Goal: Information Seeking & Learning: Get advice/opinions

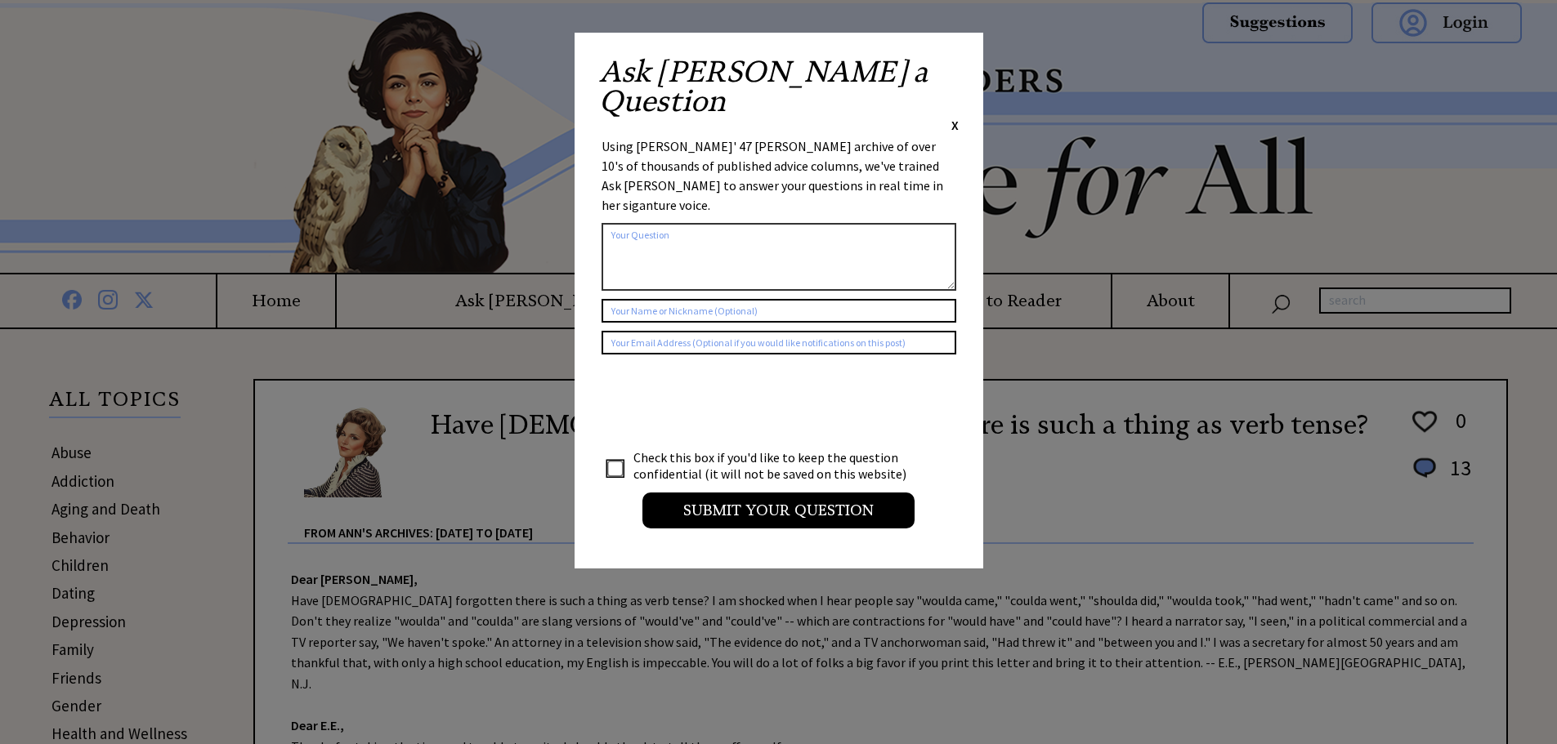
click at [947, 65] on div "Ask Ann a Question X" at bounding box center [779, 95] width 360 height 77
click at [945, 67] on div "Ask Ann a Question X" at bounding box center [779, 95] width 360 height 77
click at [955, 117] on span "X" at bounding box center [954, 125] width 7 height 16
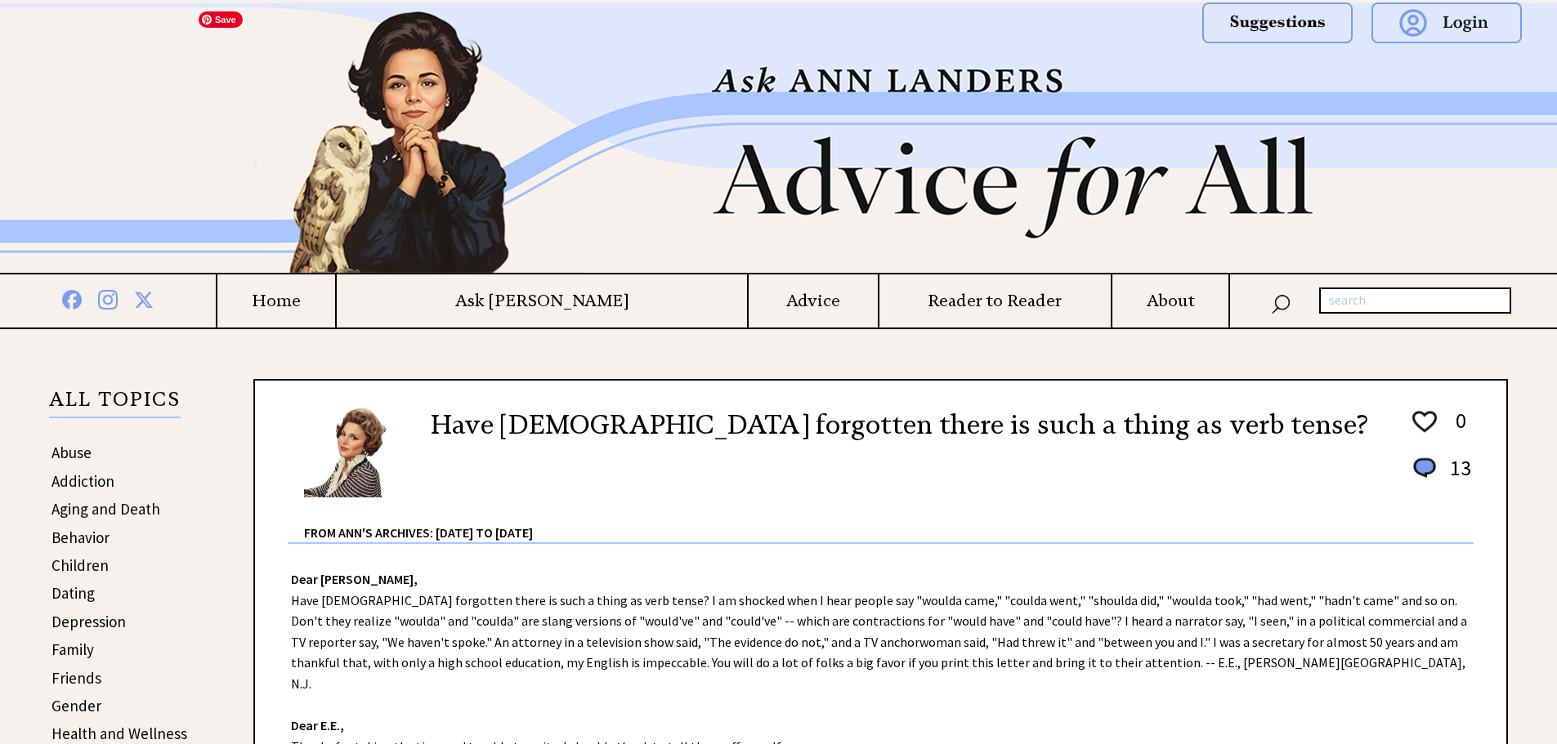
click at [955, 68] on img at bounding box center [778, 138] width 1177 height 270
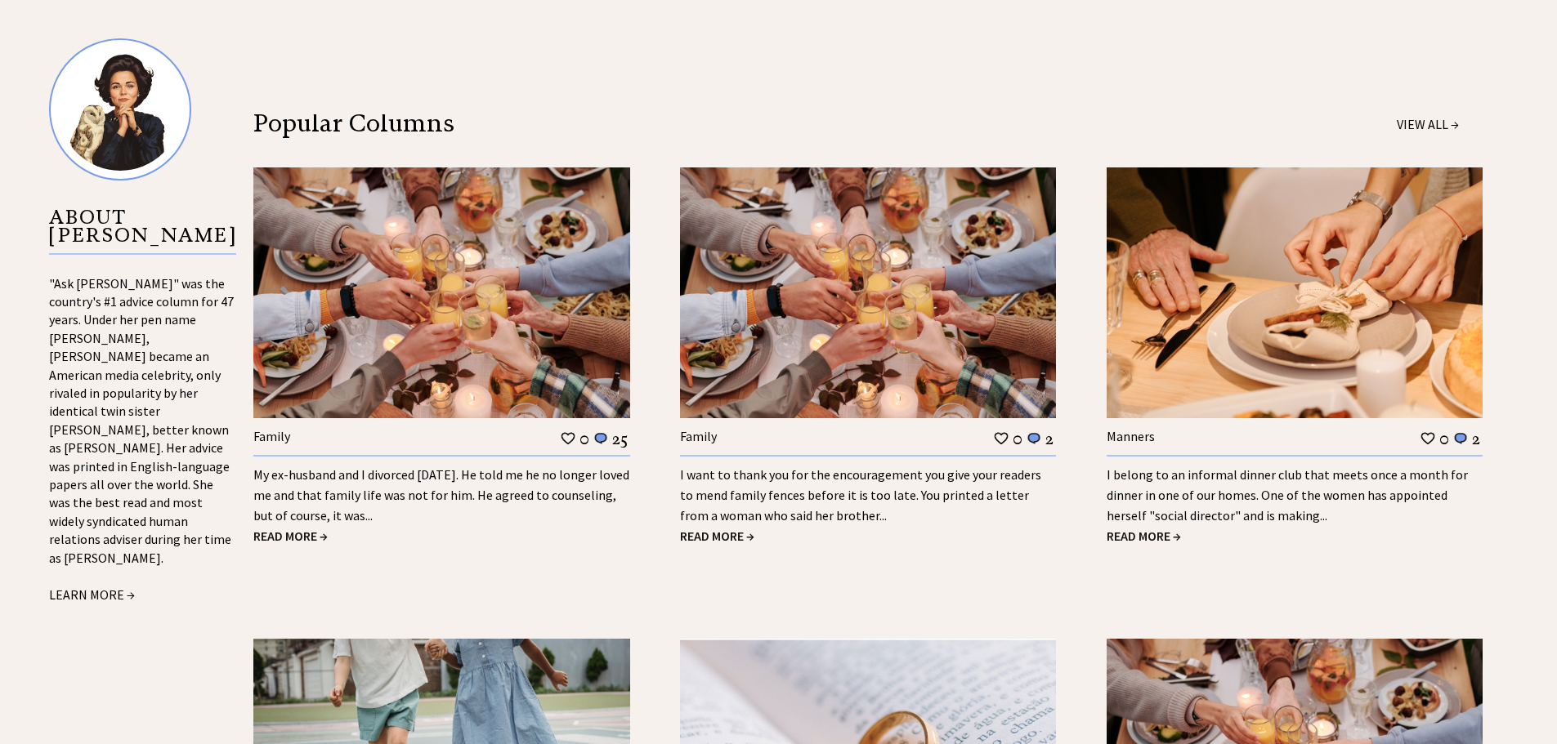
scroll to position [1629, 0]
click at [435, 477] on link "My ex-husband and I divorced 18 years ago. He told me he no longer loved me and…" at bounding box center [441, 494] width 376 height 57
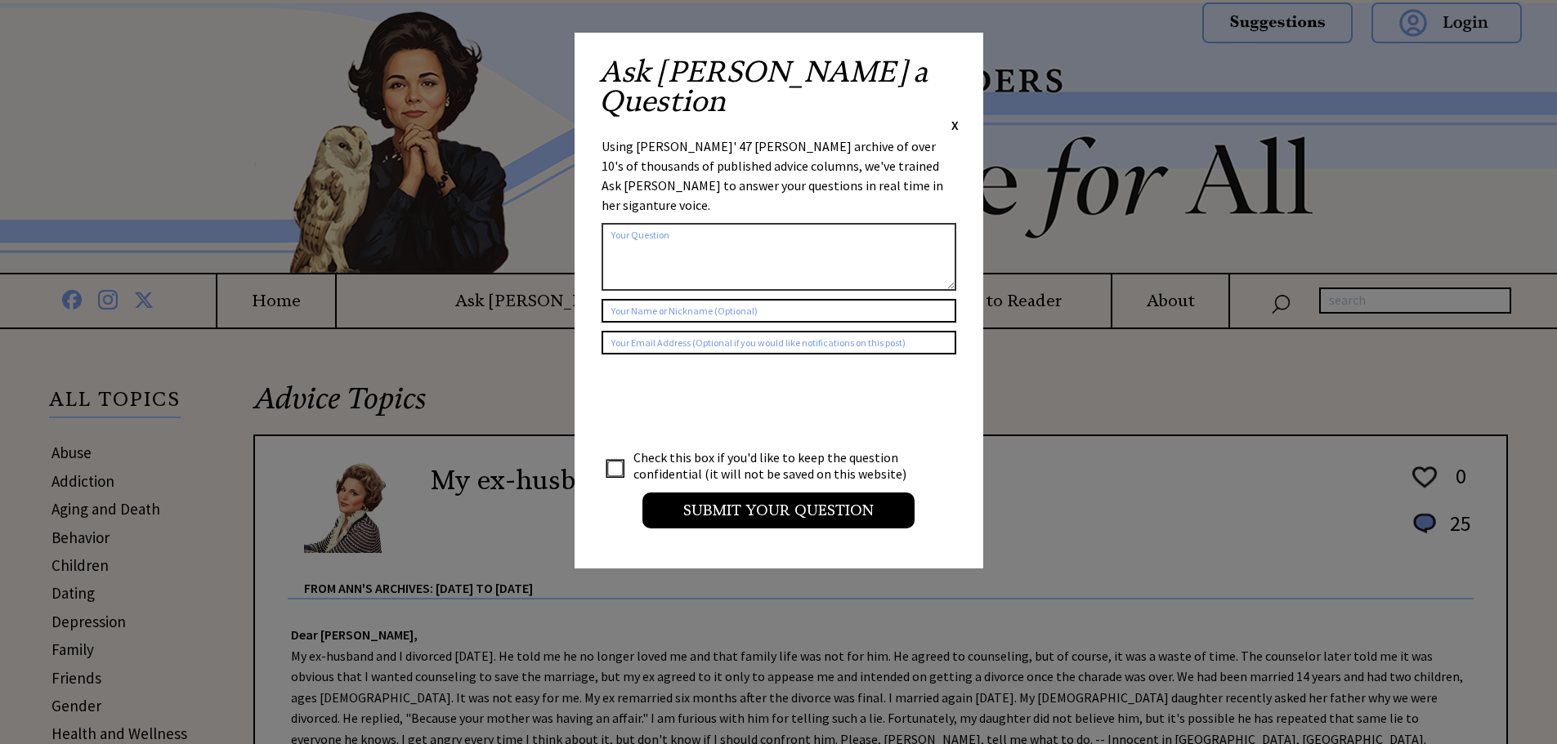
click at [952, 117] on span "X" at bounding box center [954, 125] width 7 height 16
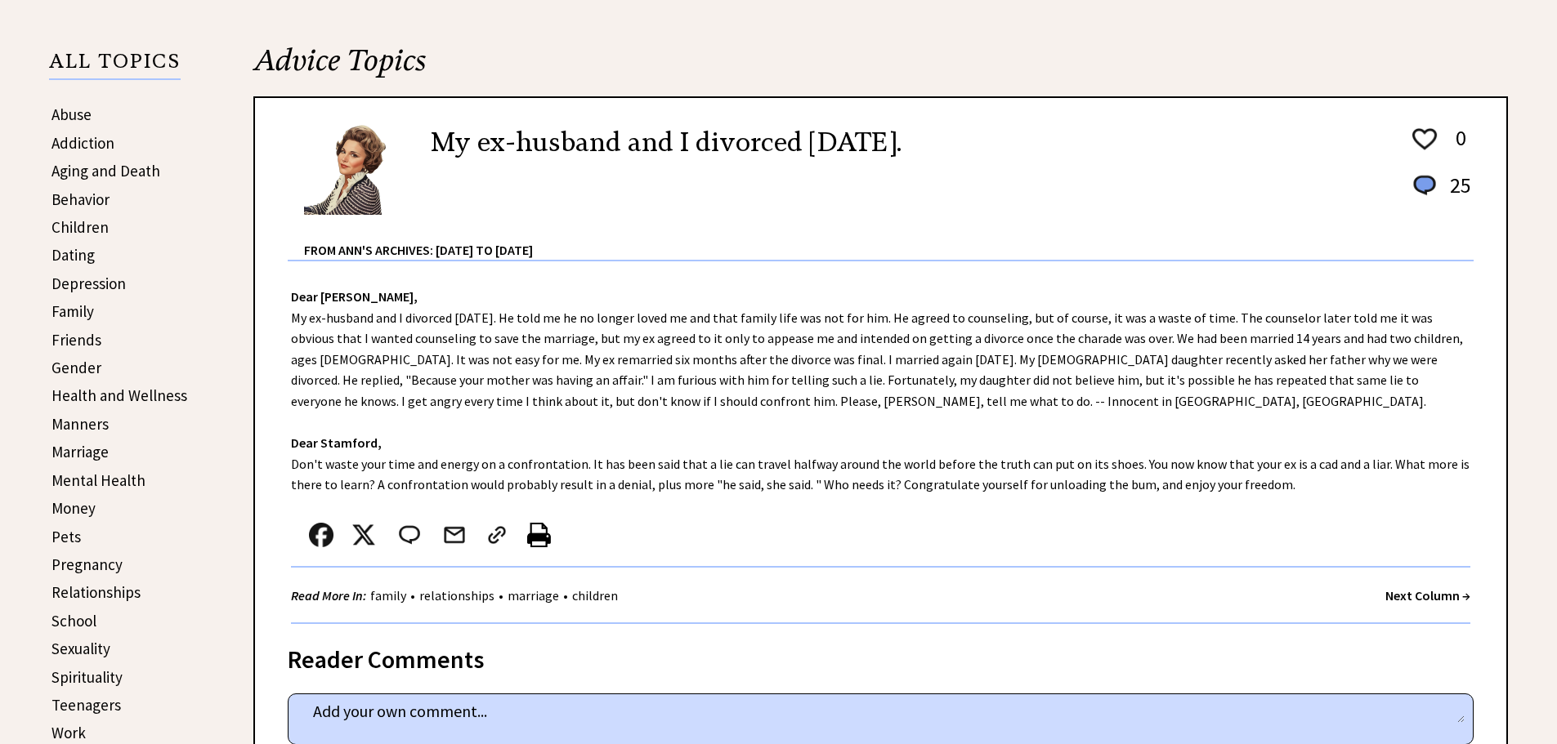
scroll to position [336, 0]
